Goal: Information Seeking & Learning: Learn about a topic

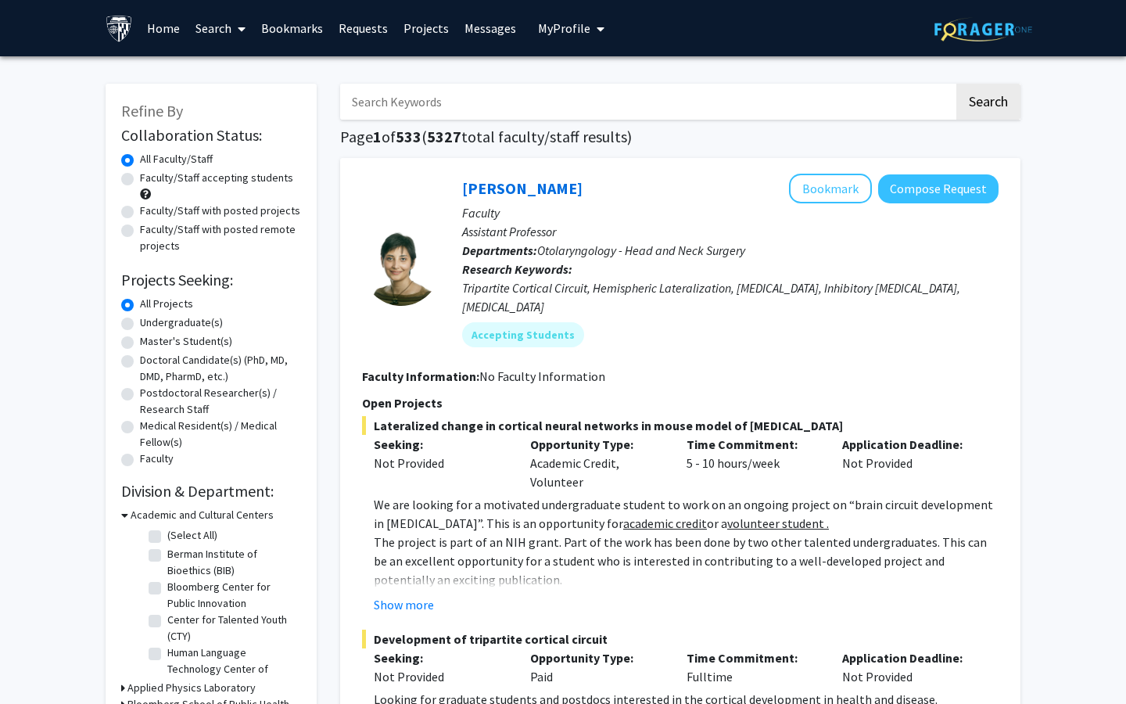
click at [218, 210] on label "Faculty/Staff with posted projects" at bounding box center [220, 211] width 160 height 16
click at [150, 210] on input "Faculty/Staff with posted projects" at bounding box center [145, 208] width 10 height 10
radio input "true"
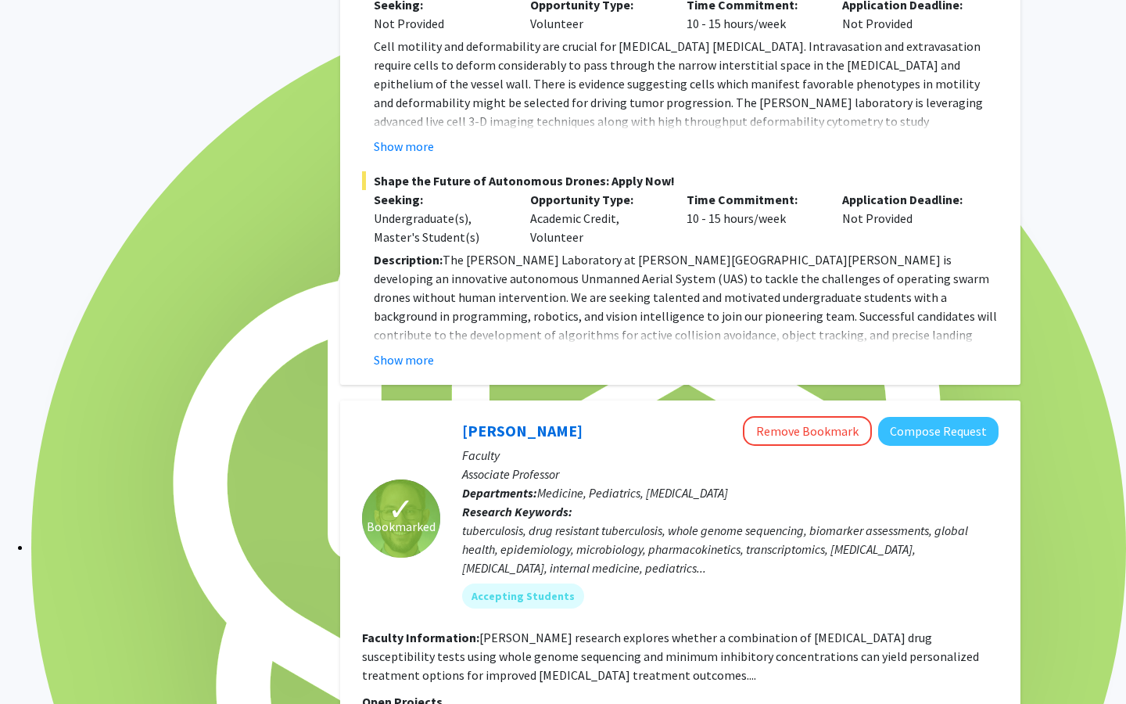
scroll to position [7414, 0]
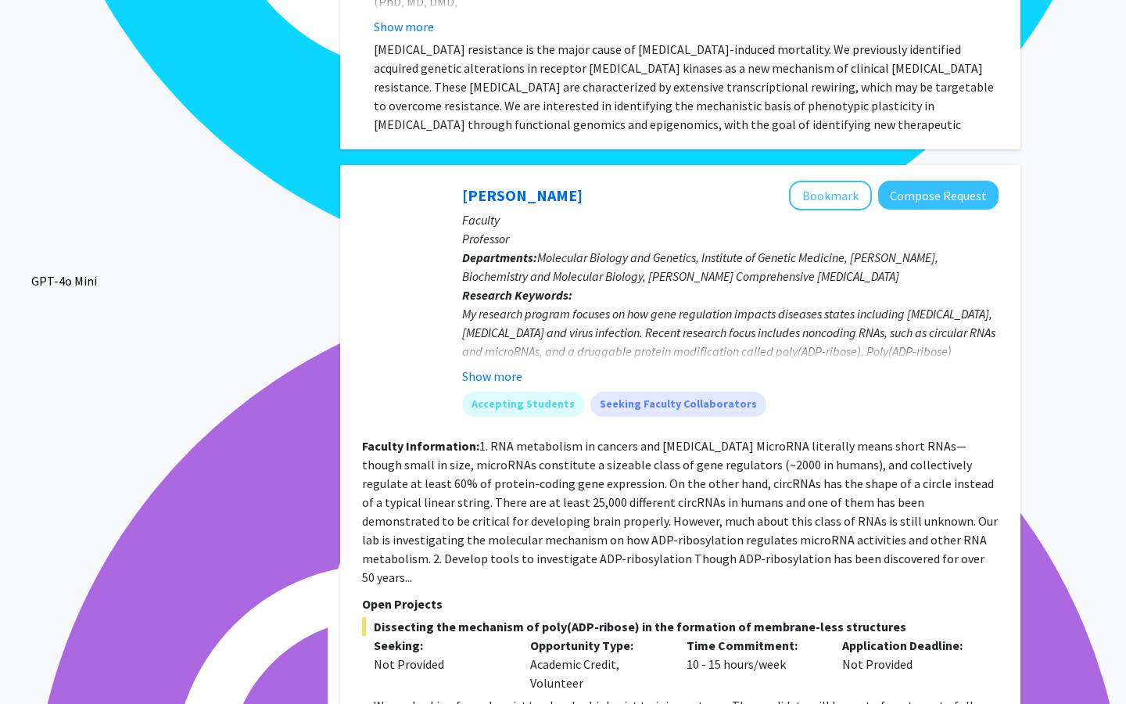
scroll to position [5633, 0]
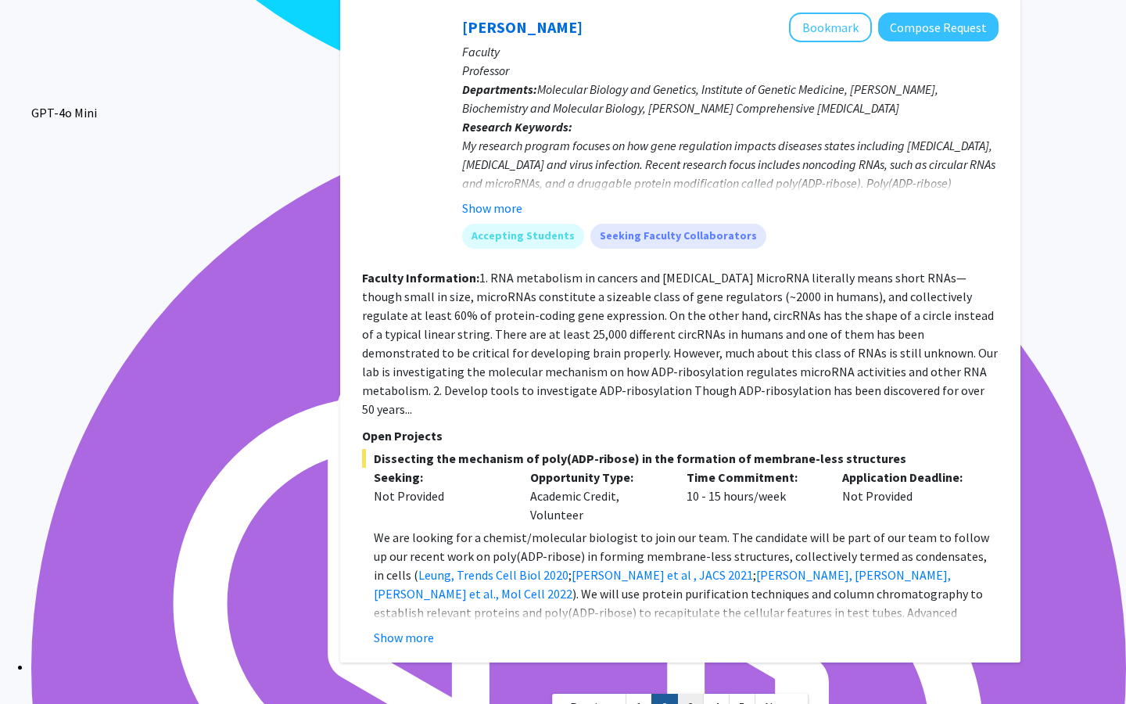
click at [684, 694] on link "3" at bounding box center [690, 707] width 27 height 27
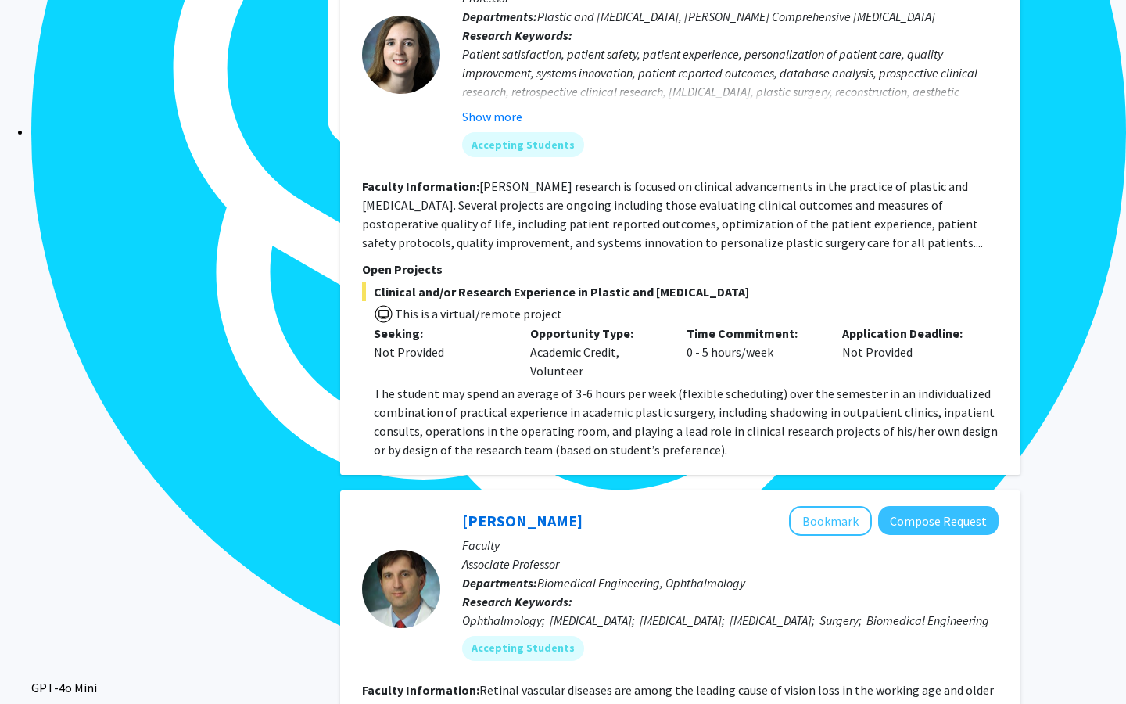
scroll to position [5451, 0]
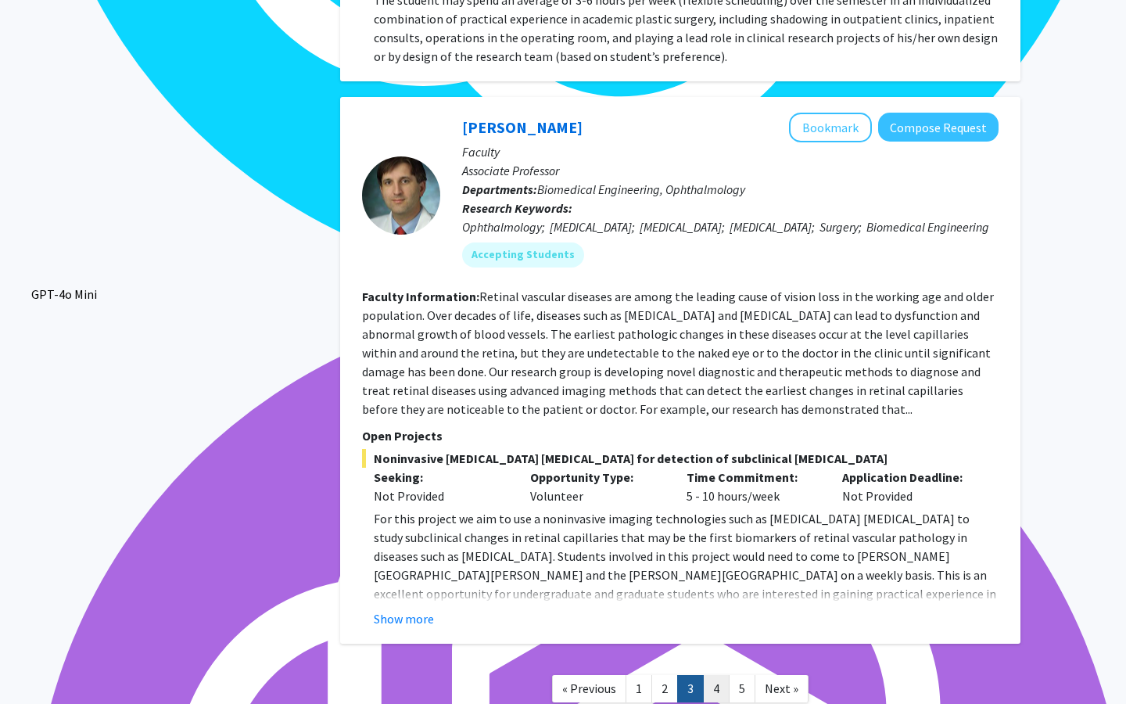
click at [716, 675] on link "4" at bounding box center [716, 688] width 27 height 27
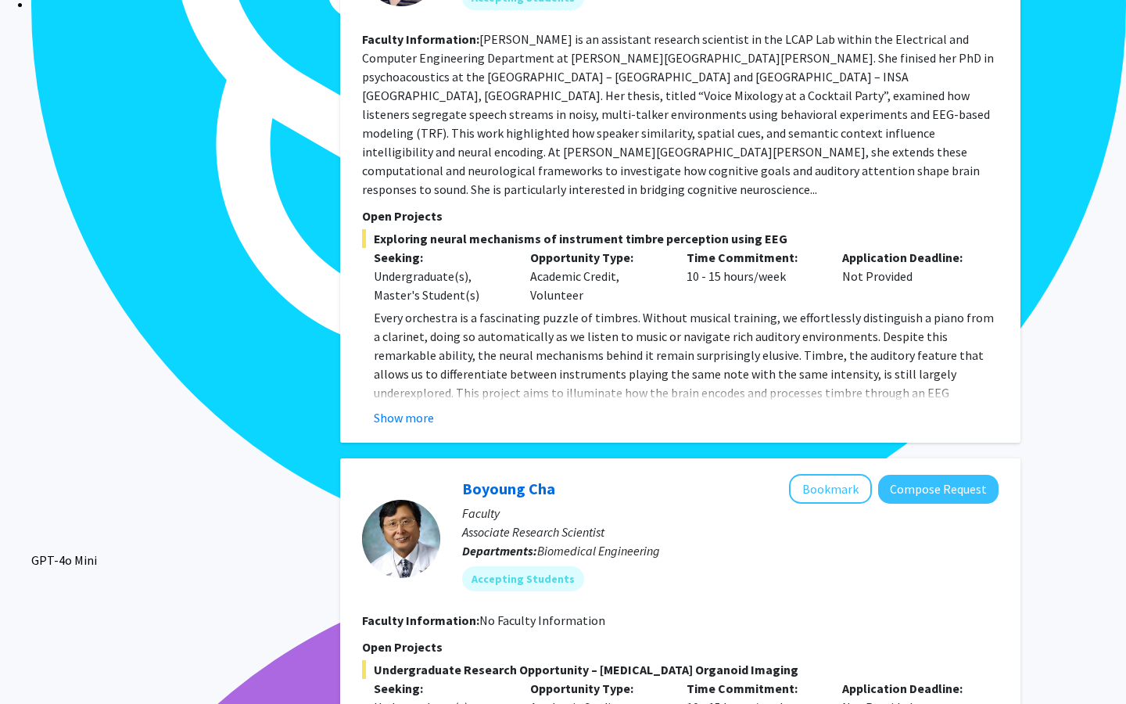
scroll to position [5340, 0]
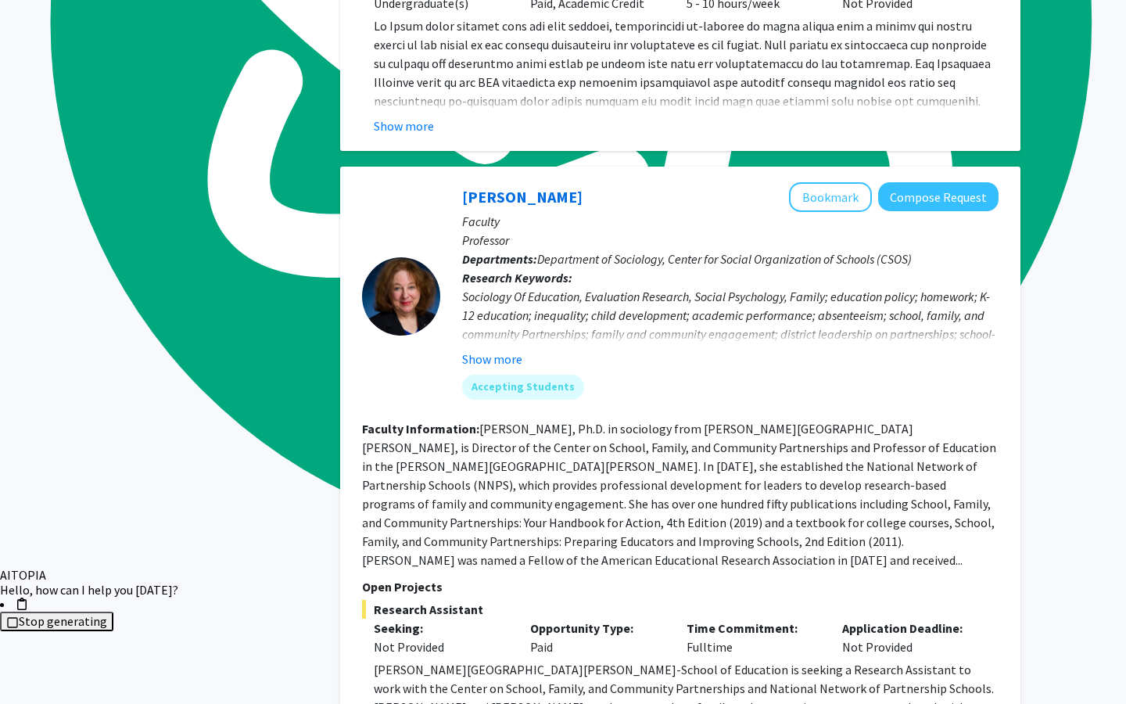
scroll to position [1683, 0]
